Goal: Check status: Check status

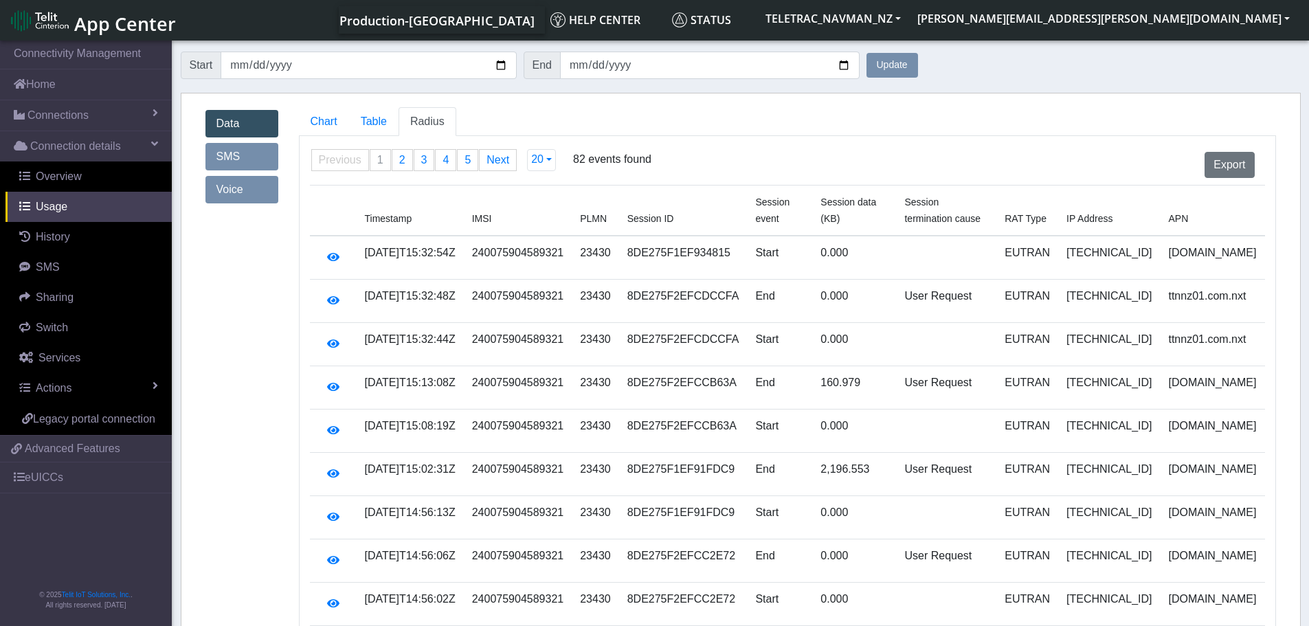
click at [912, 65] on button "Update" at bounding box center [892, 65] width 52 height 25
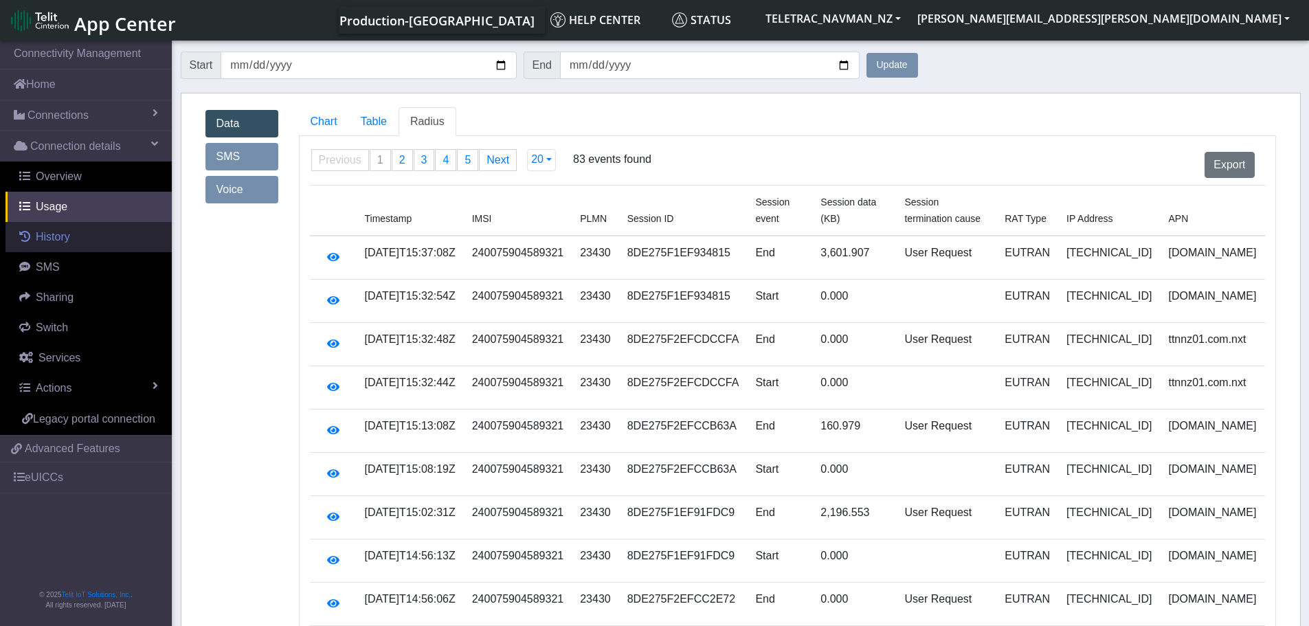
click at [87, 245] on link "History" at bounding box center [88, 237] width 166 height 30
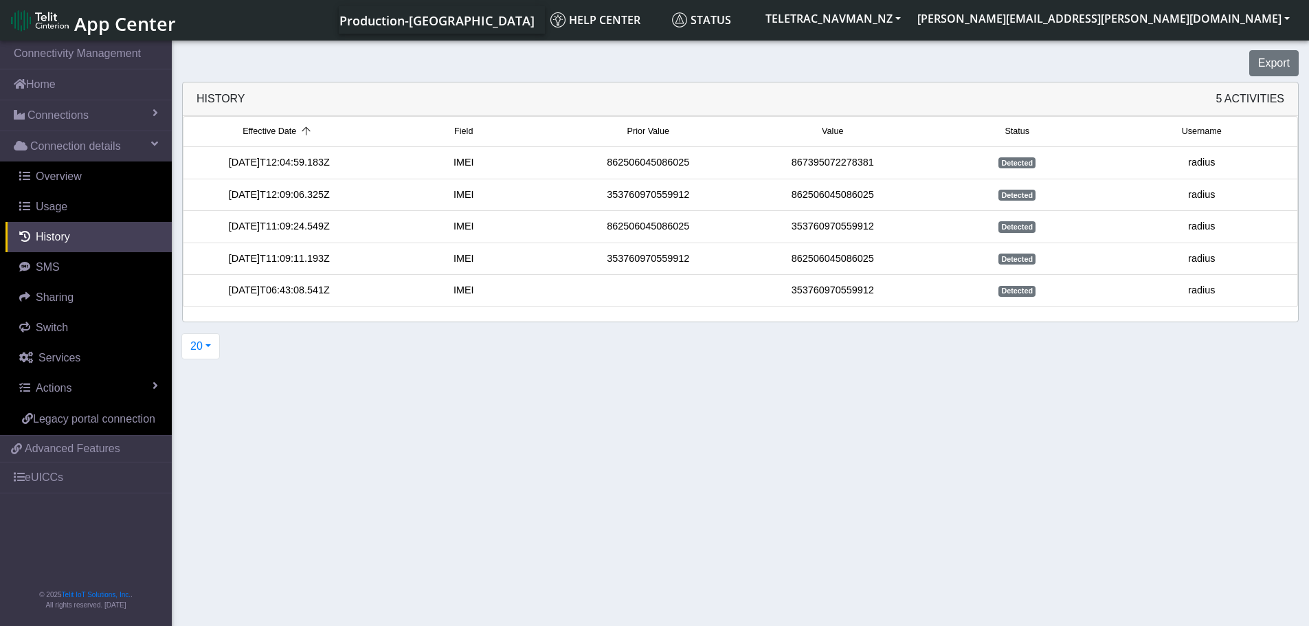
click at [731, 391] on section "Connectivity Management Home Connections List Map Connection details Overview U…" at bounding box center [654, 334] width 1309 height 593
click at [730, 390] on section "Connectivity Management Home Connections List Map Connection details Overview U…" at bounding box center [654, 334] width 1309 height 593
click at [39, 203] on span "Usage" at bounding box center [52, 207] width 32 height 12
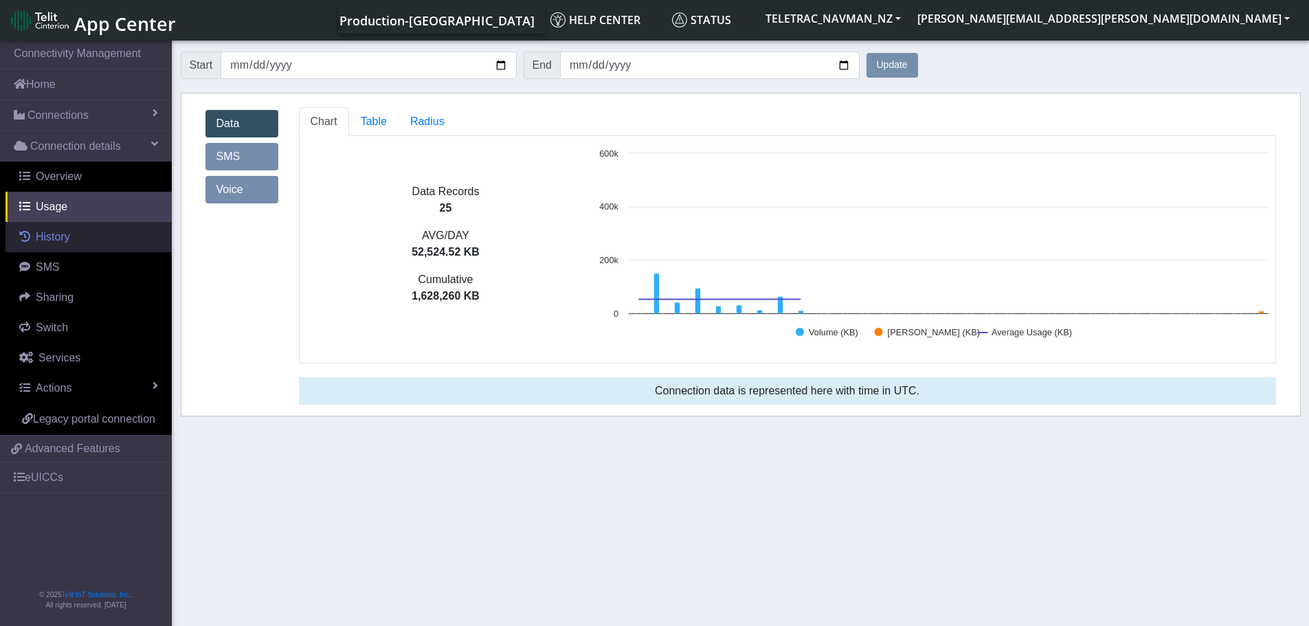
click at [66, 239] on span "History" at bounding box center [53, 237] width 34 height 12
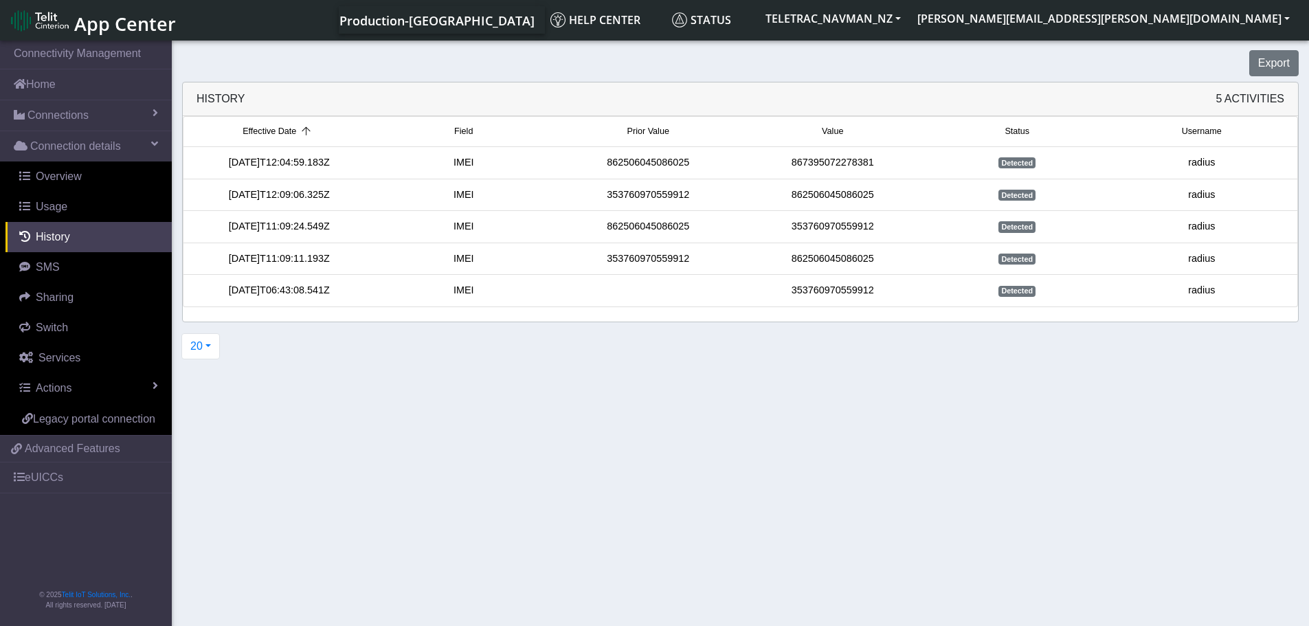
click at [429, 484] on section "Connectivity Management Home Connections List Map Connection details Overview U…" at bounding box center [654, 334] width 1309 height 593
click at [585, 457] on section "Connectivity Management Home Connections List Map Connection details Overview U…" at bounding box center [654, 334] width 1309 height 593
click at [84, 221] on link "Usage" at bounding box center [88, 207] width 166 height 30
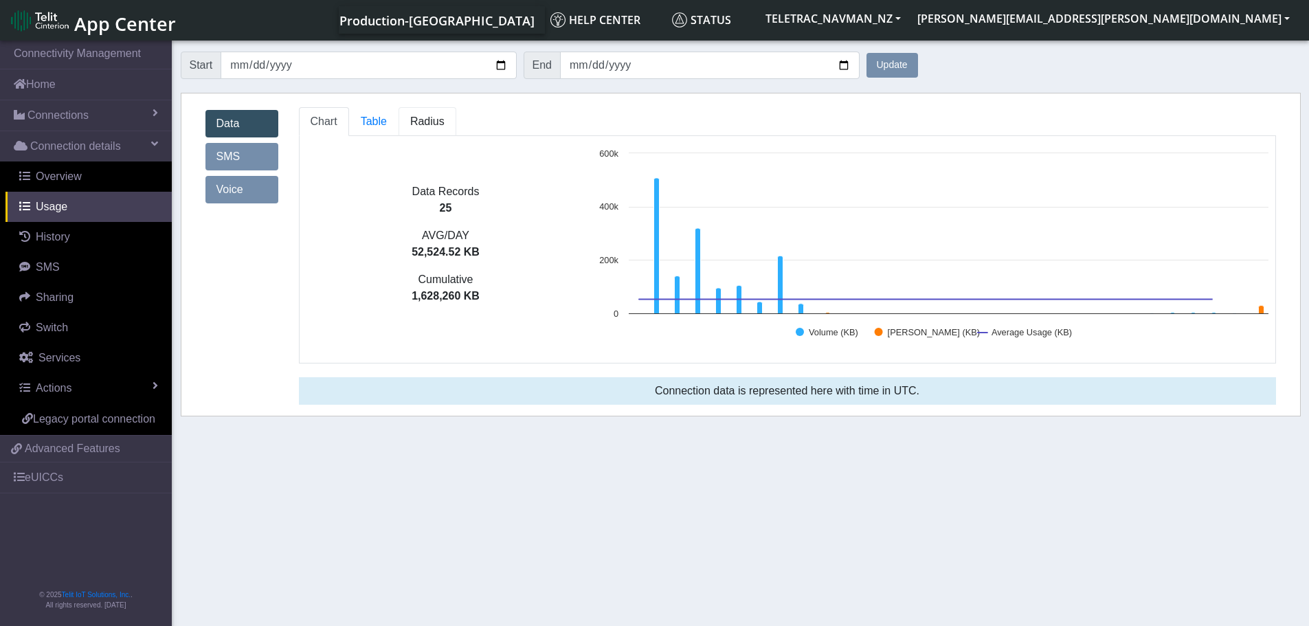
click at [416, 117] on span "Radius" at bounding box center [427, 121] width 34 height 12
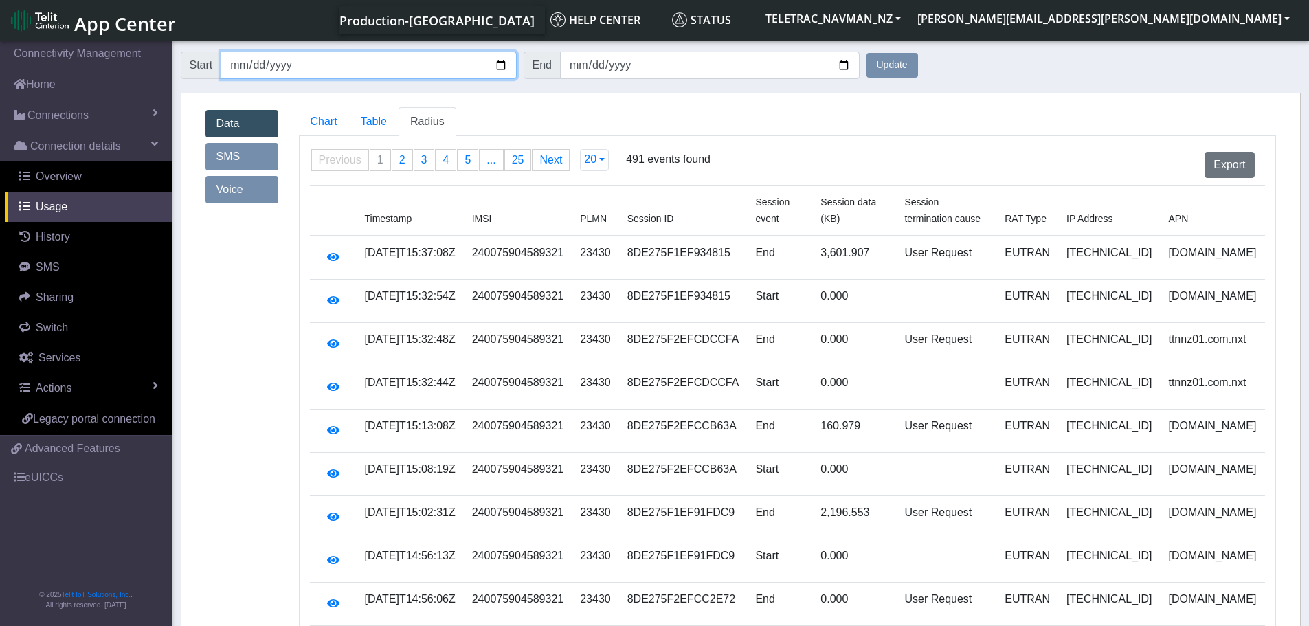
click at [501, 63] on input "[DATE]" at bounding box center [367, 65] width 295 height 27
type input "[DATE]"
click at [884, 71] on button "Update" at bounding box center [892, 65] width 52 height 25
click at [887, 69] on button "Update" at bounding box center [892, 65] width 52 height 25
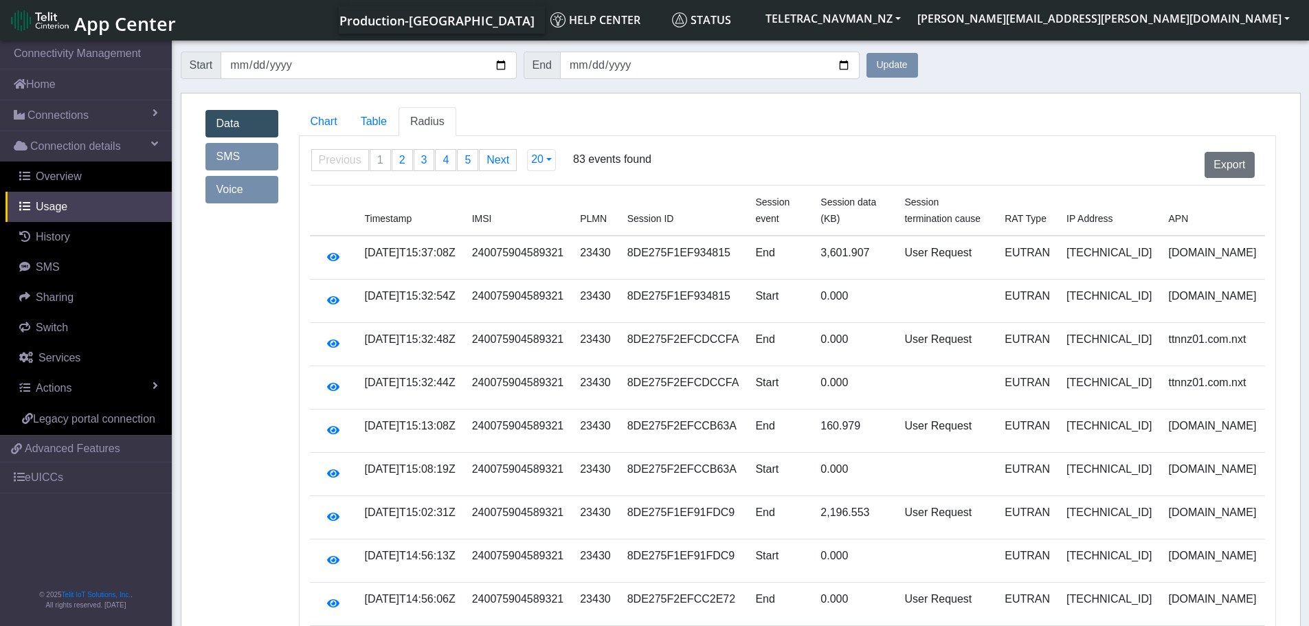
click at [887, 69] on button "Update" at bounding box center [892, 65] width 52 height 25
